Goal: Task Accomplishment & Management: Manage account settings

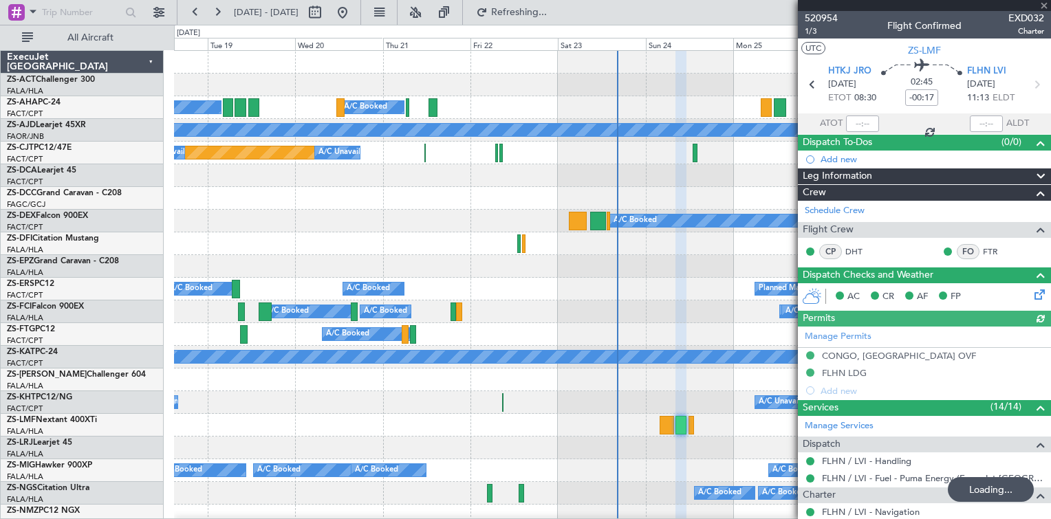
type input "-00:15"
type input "03:02"
type input "07:50"
type input "0"
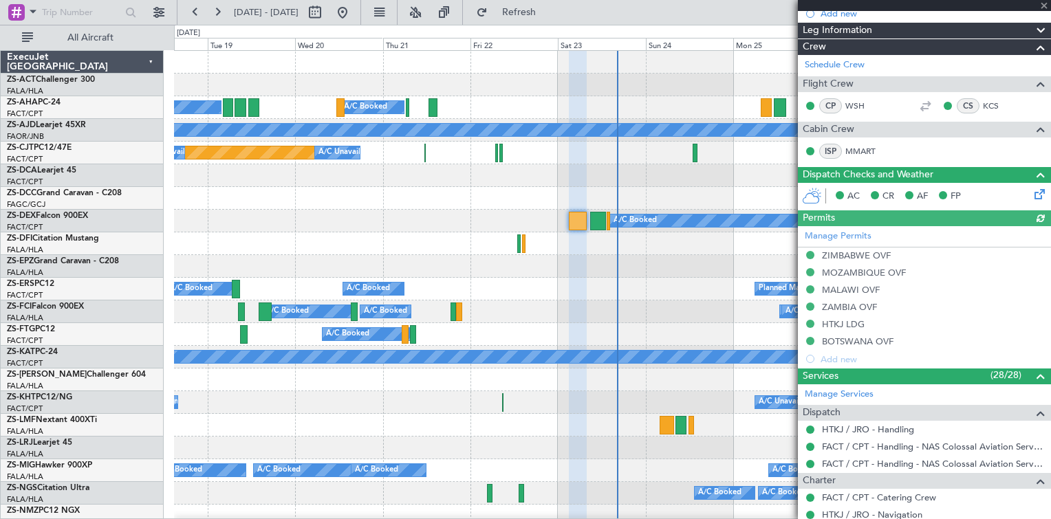
scroll to position [150, 0]
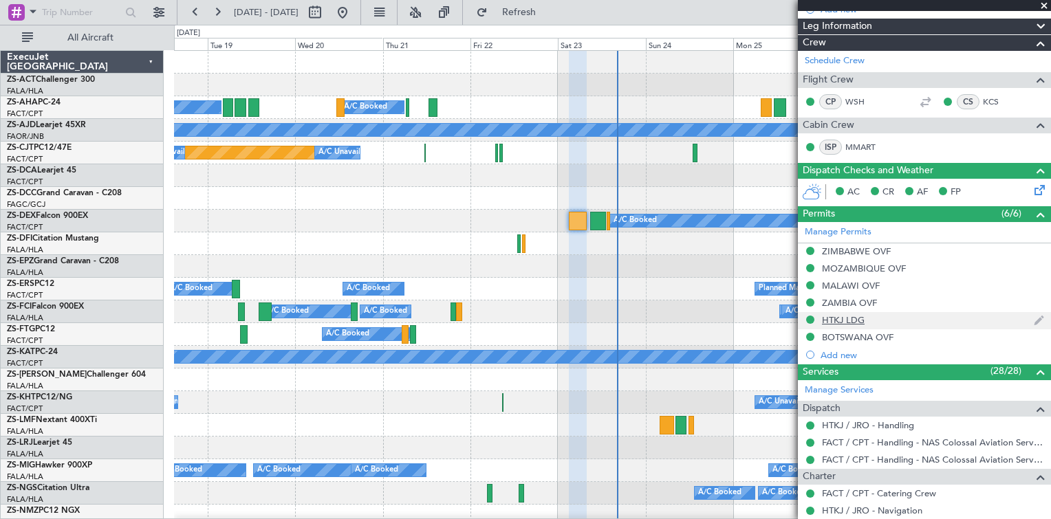
click at [1034, 317] on img at bounding box center [1039, 320] width 10 height 12
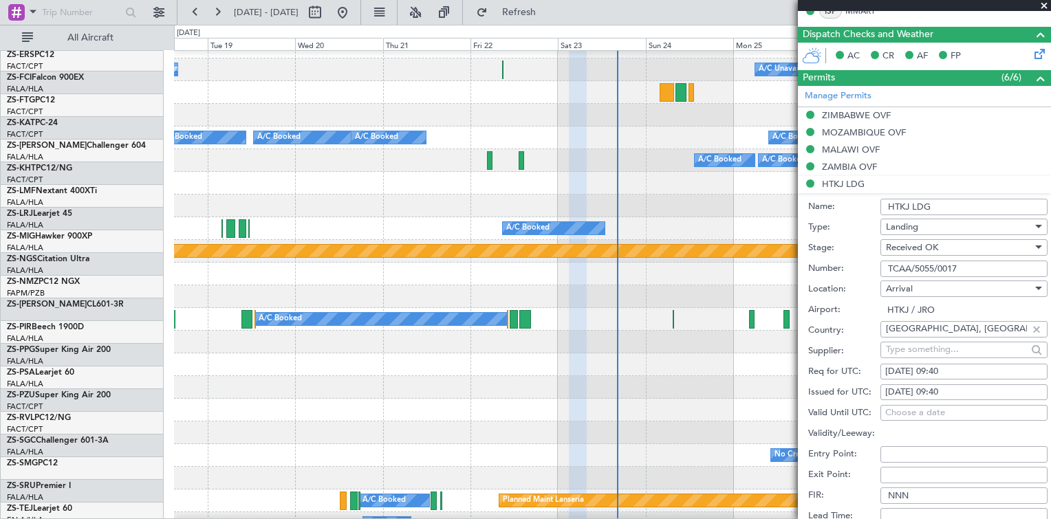
scroll to position [338, 0]
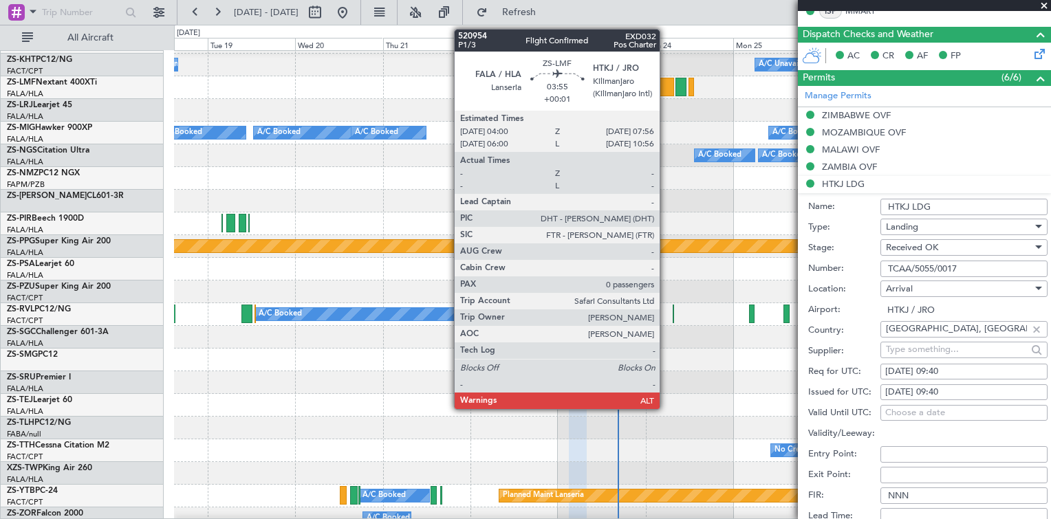
click at [666, 94] on div at bounding box center [667, 87] width 14 height 19
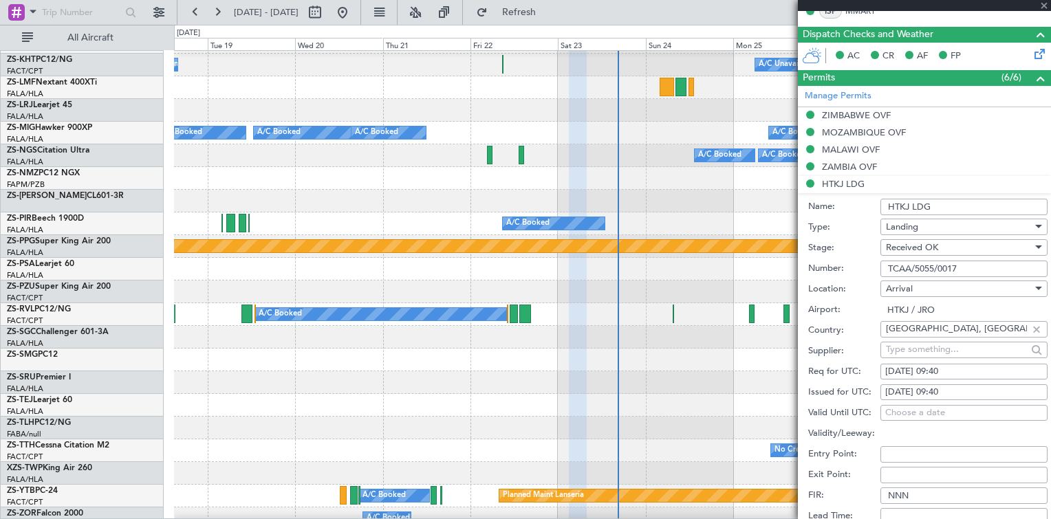
type input "+00:01"
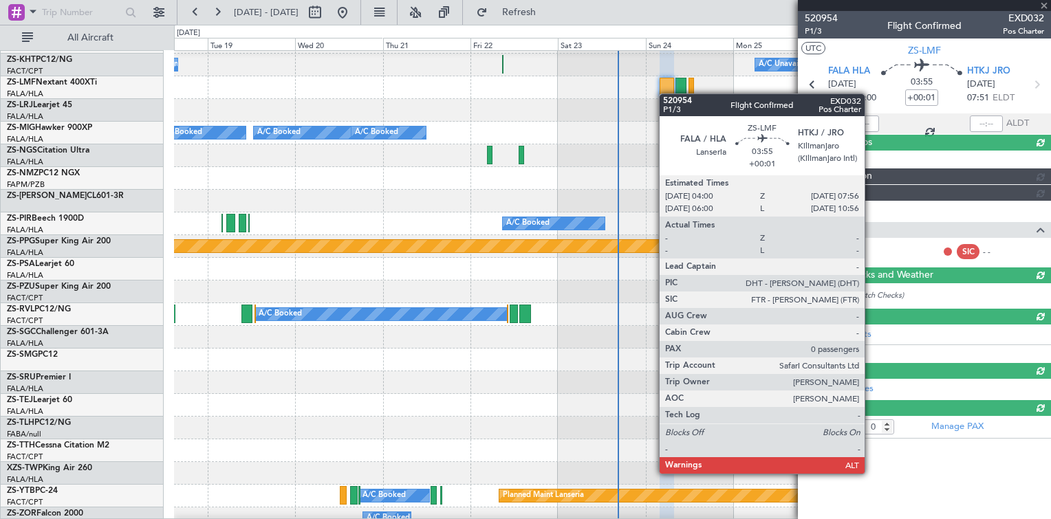
scroll to position [0, 0]
click at [666, 94] on div at bounding box center [667, 87] width 14 height 19
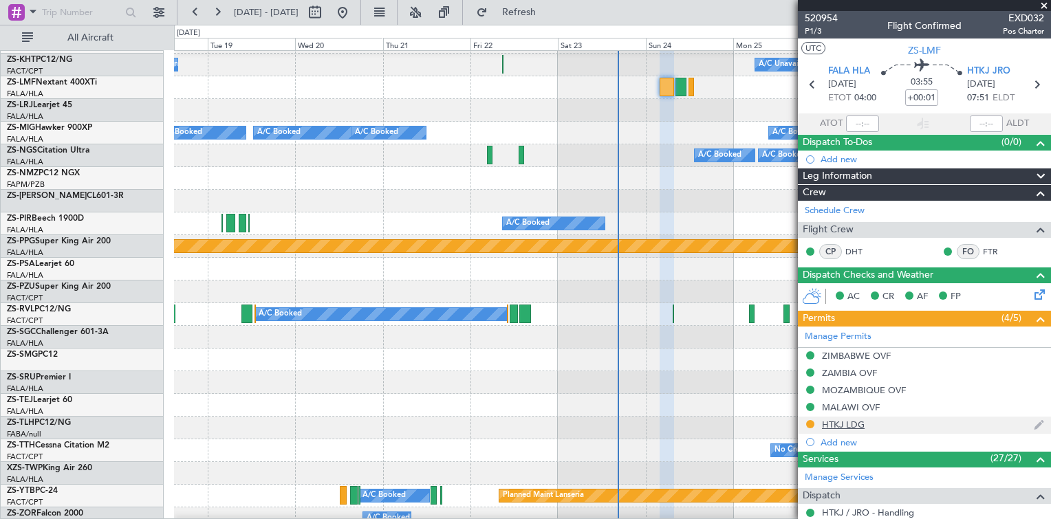
click at [1034, 422] on img at bounding box center [1039, 425] width 10 height 12
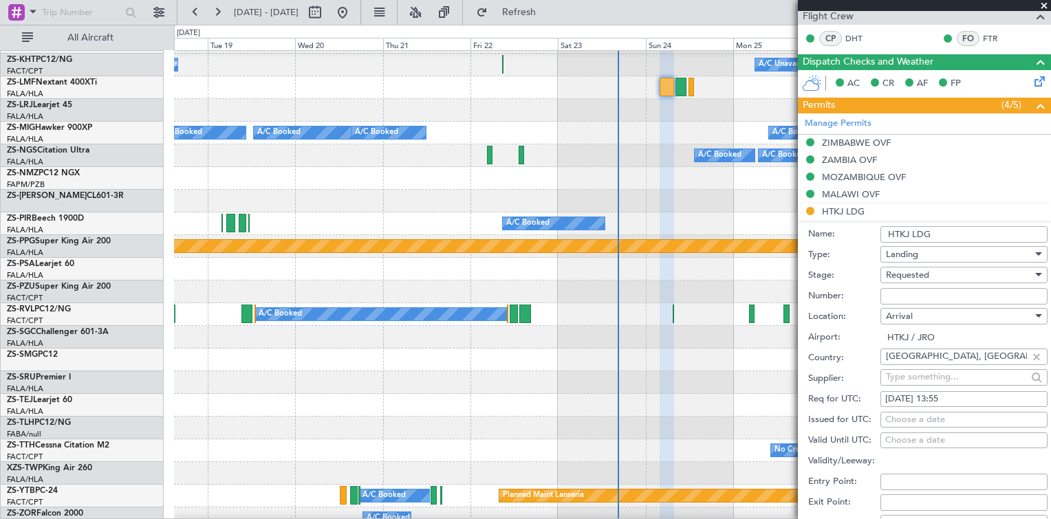
scroll to position [214, 0]
click at [901, 298] on input "Number:" at bounding box center [964, 296] width 167 height 17
paste input "TCAA/5055/19870"
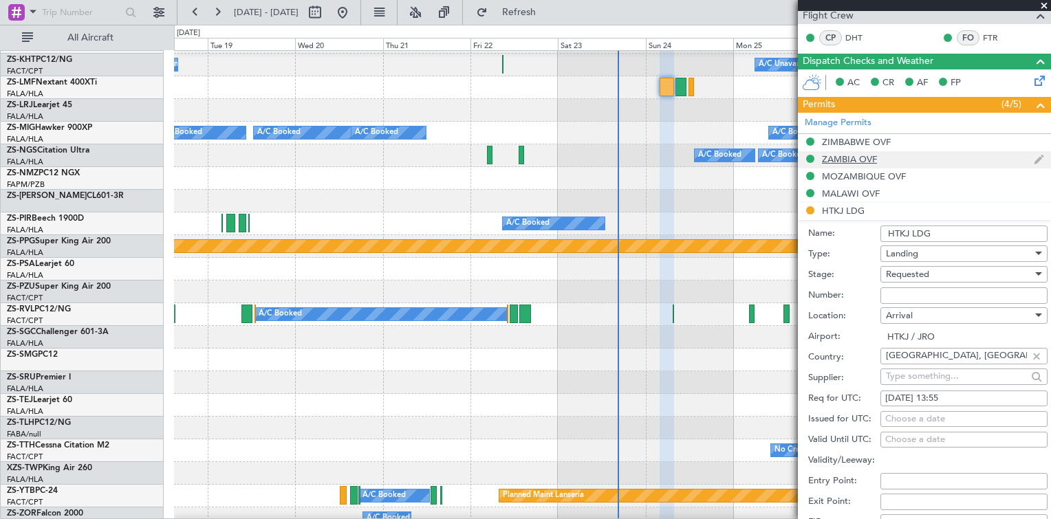
type input "TCAA/5055/19870"
click at [911, 268] on span "Requested" at bounding box center [907, 274] width 43 height 12
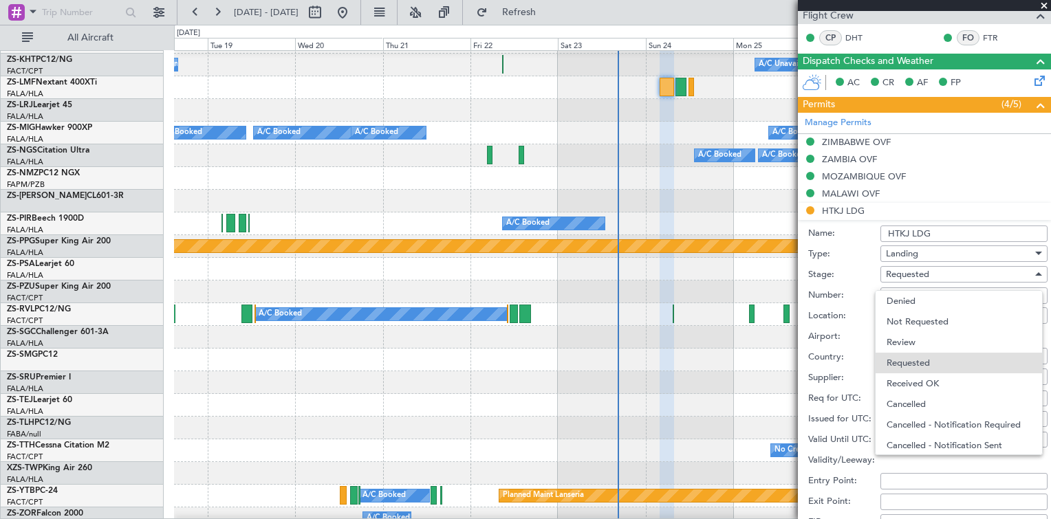
scroll to position [6, 0]
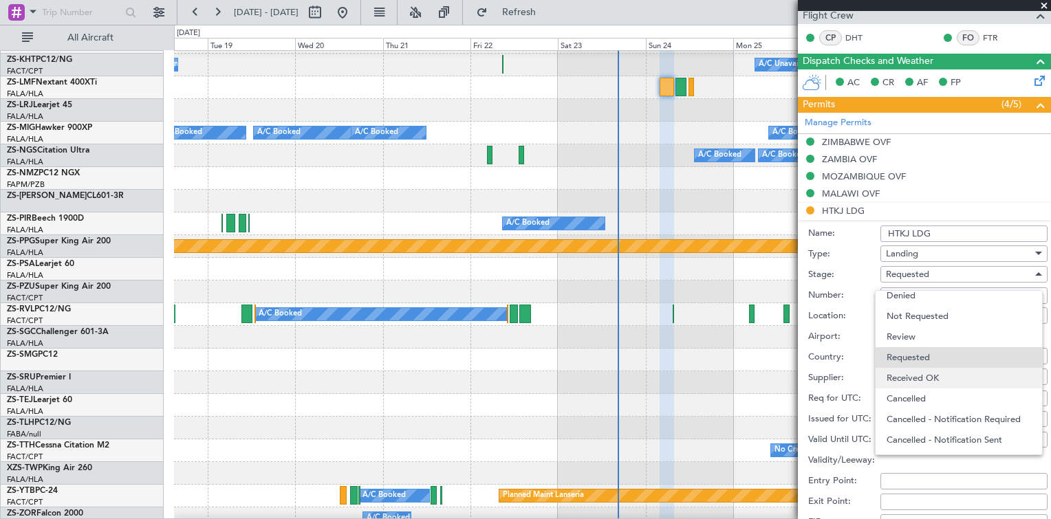
click at [931, 374] on span "Received OK" at bounding box center [959, 378] width 144 height 21
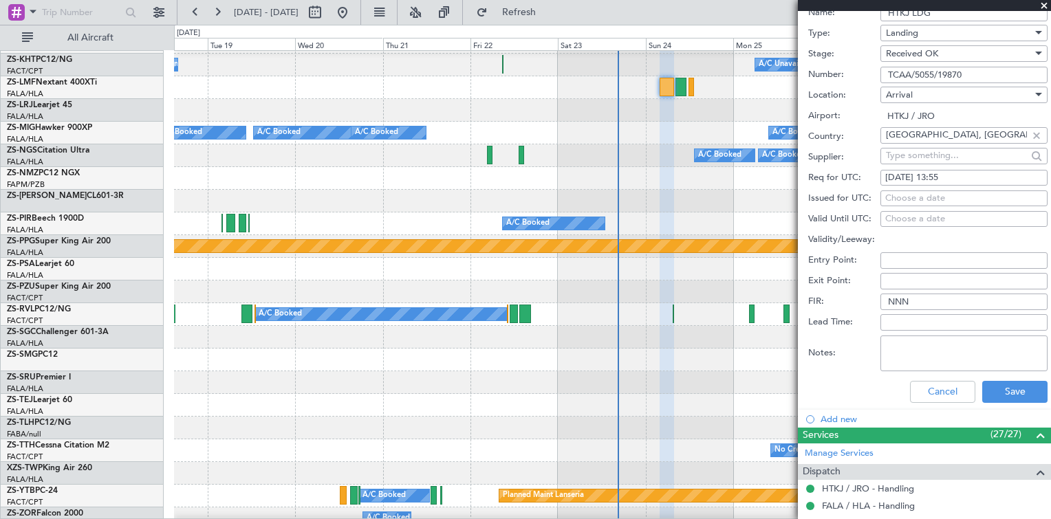
scroll to position [436, 0]
click at [1014, 385] on button "Save" at bounding box center [1014, 391] width 65 height 22
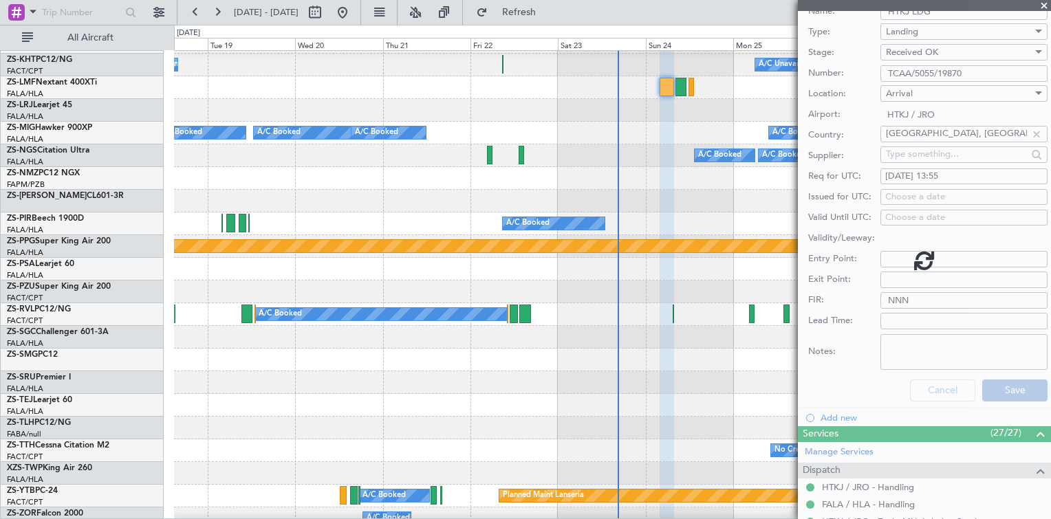
scroll to position [25, 0]
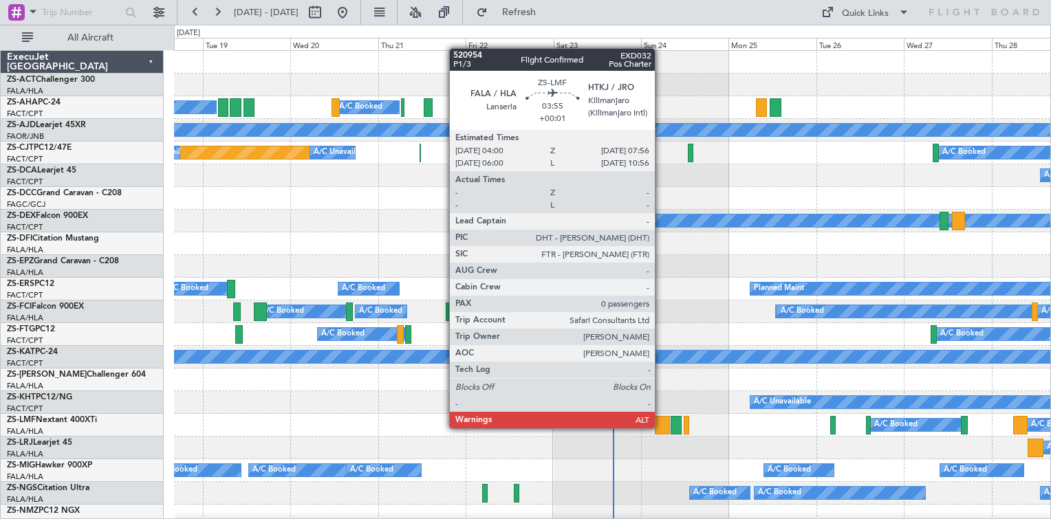
click at [661, 427] on div at bounding box center [662, 425] width 14 height 19
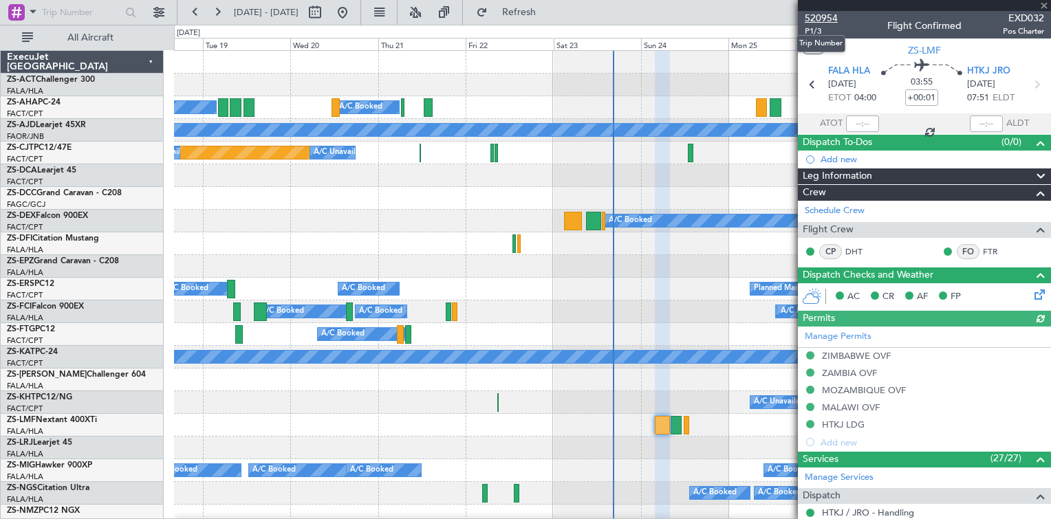
click at [823, 17] on span "520954" at bounding box center [821, 18] width 33 height 14
